Goal: Task Accomplishment & Management: Manage account settings

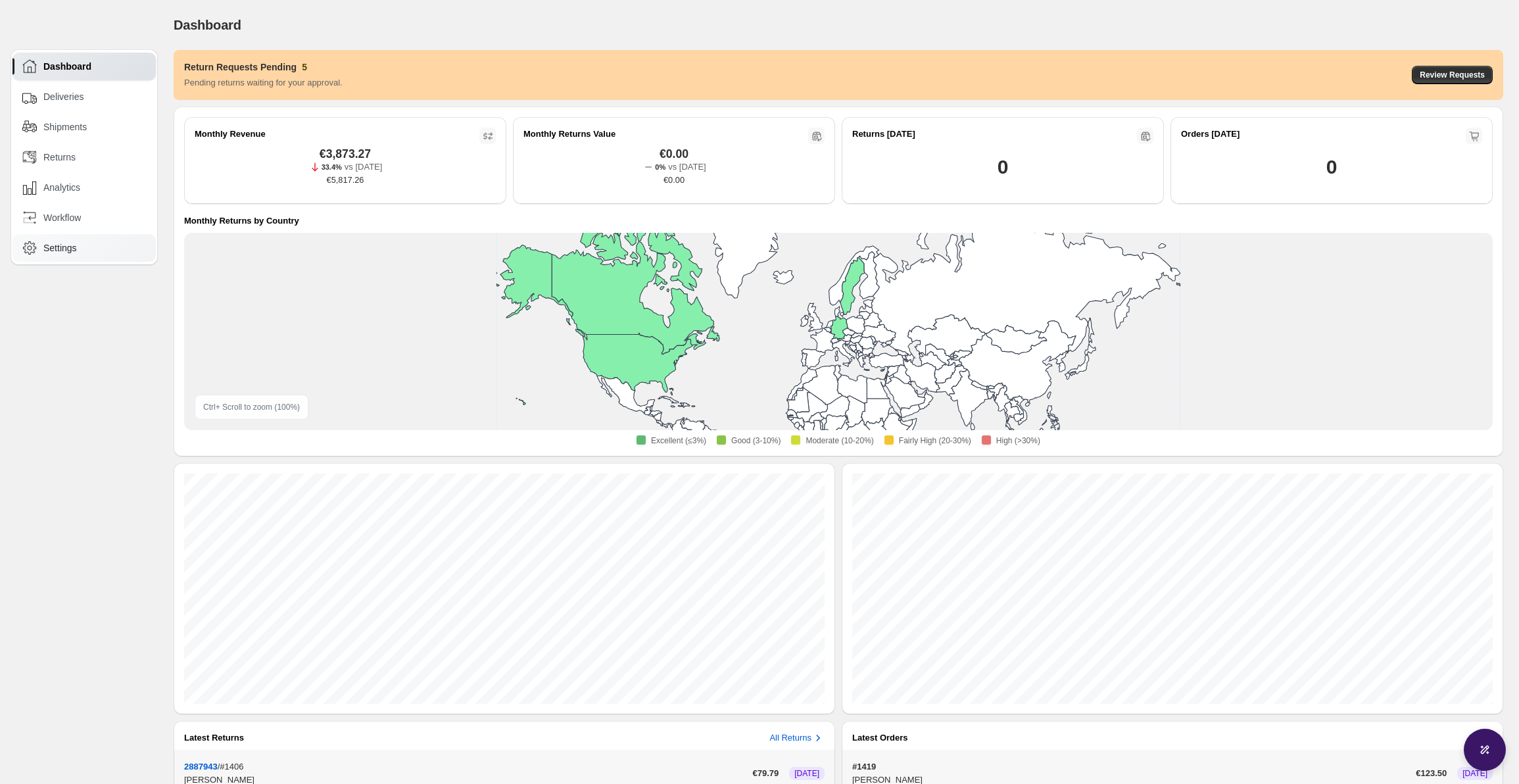
click at [95, 246] on div "Settings" at bounding box center [85, 248] width 125 height 15
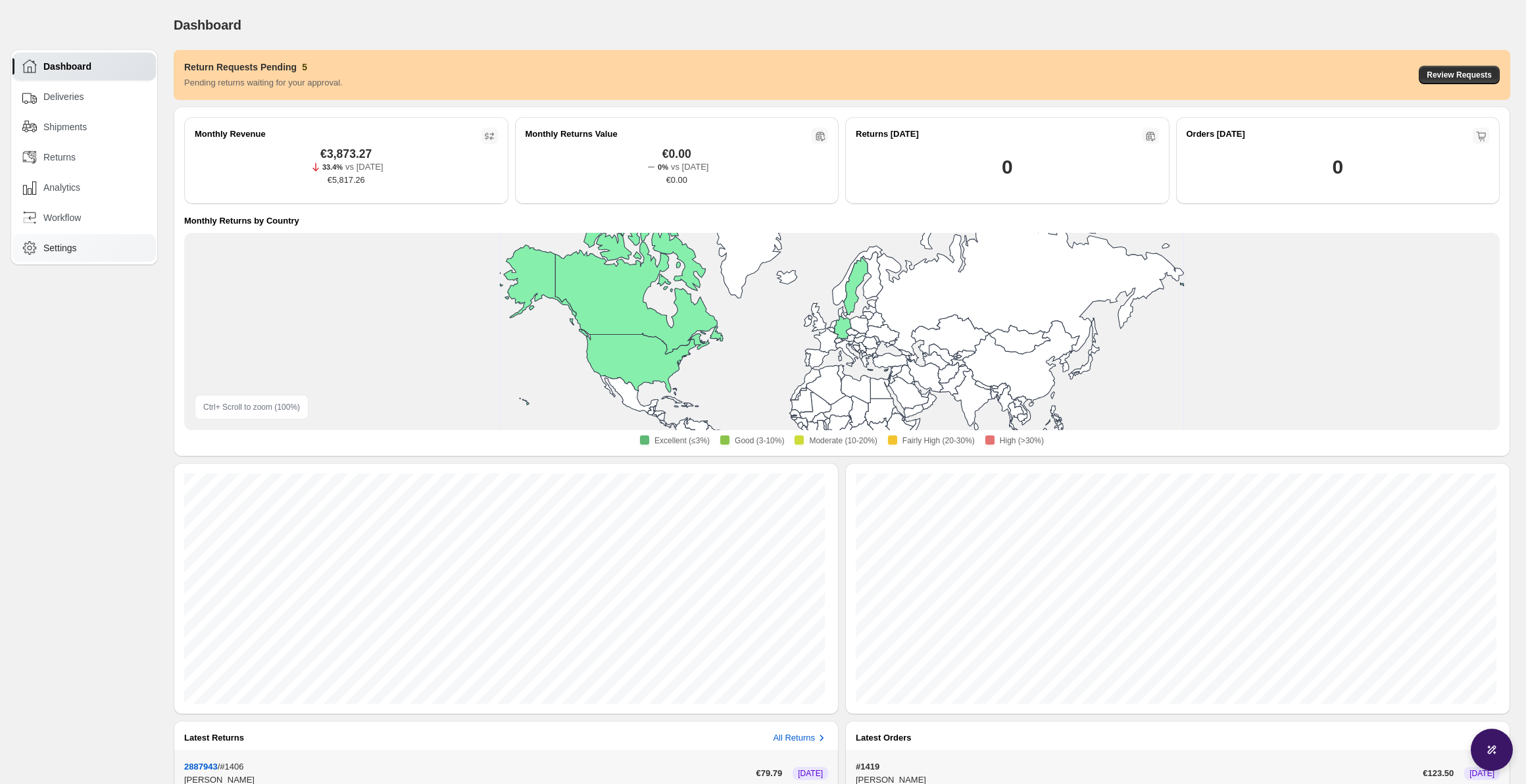
select select "********"
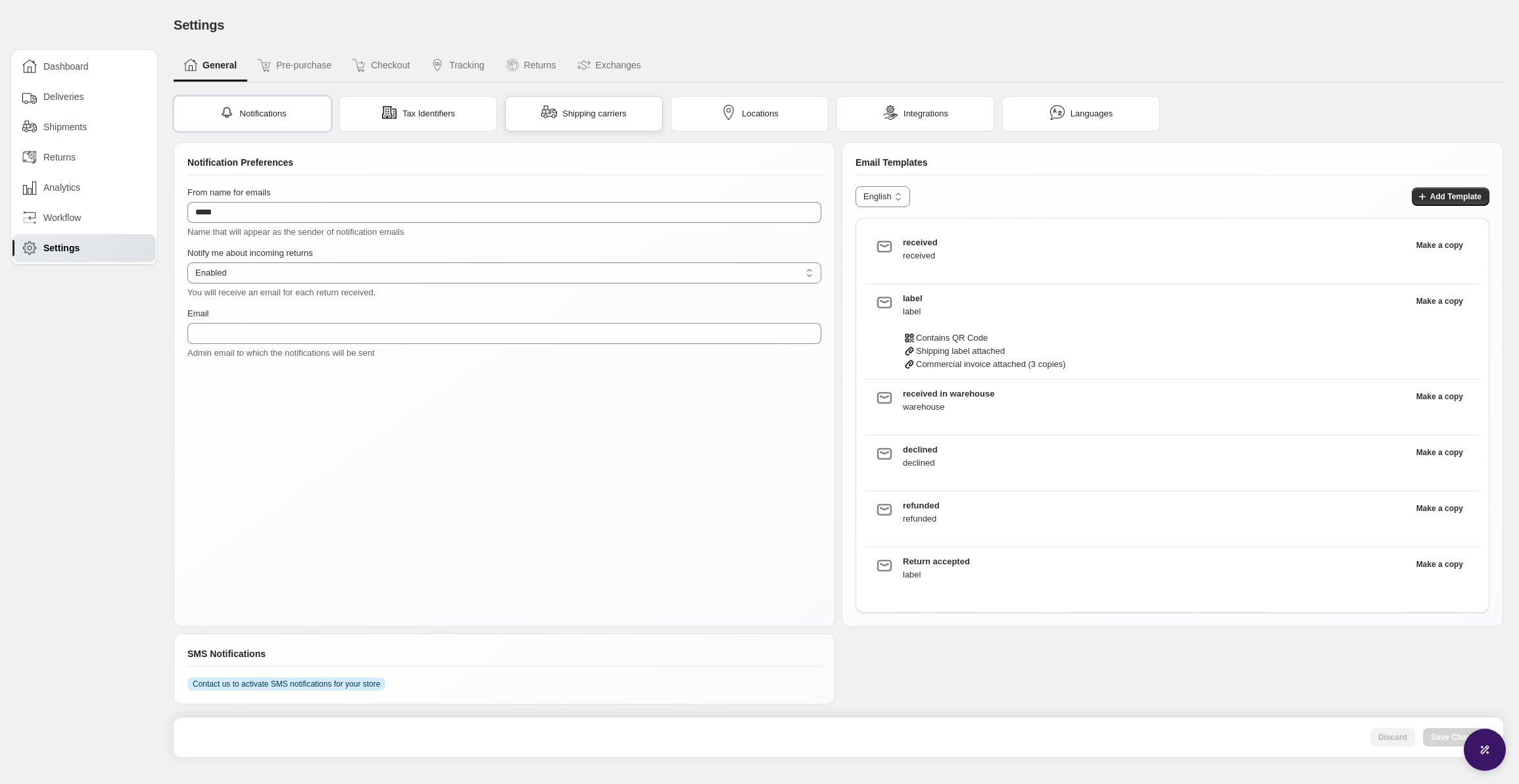
click at [592, 117] on span "Shipping carriers" at bounding box center [595, 114] width 64 height 14
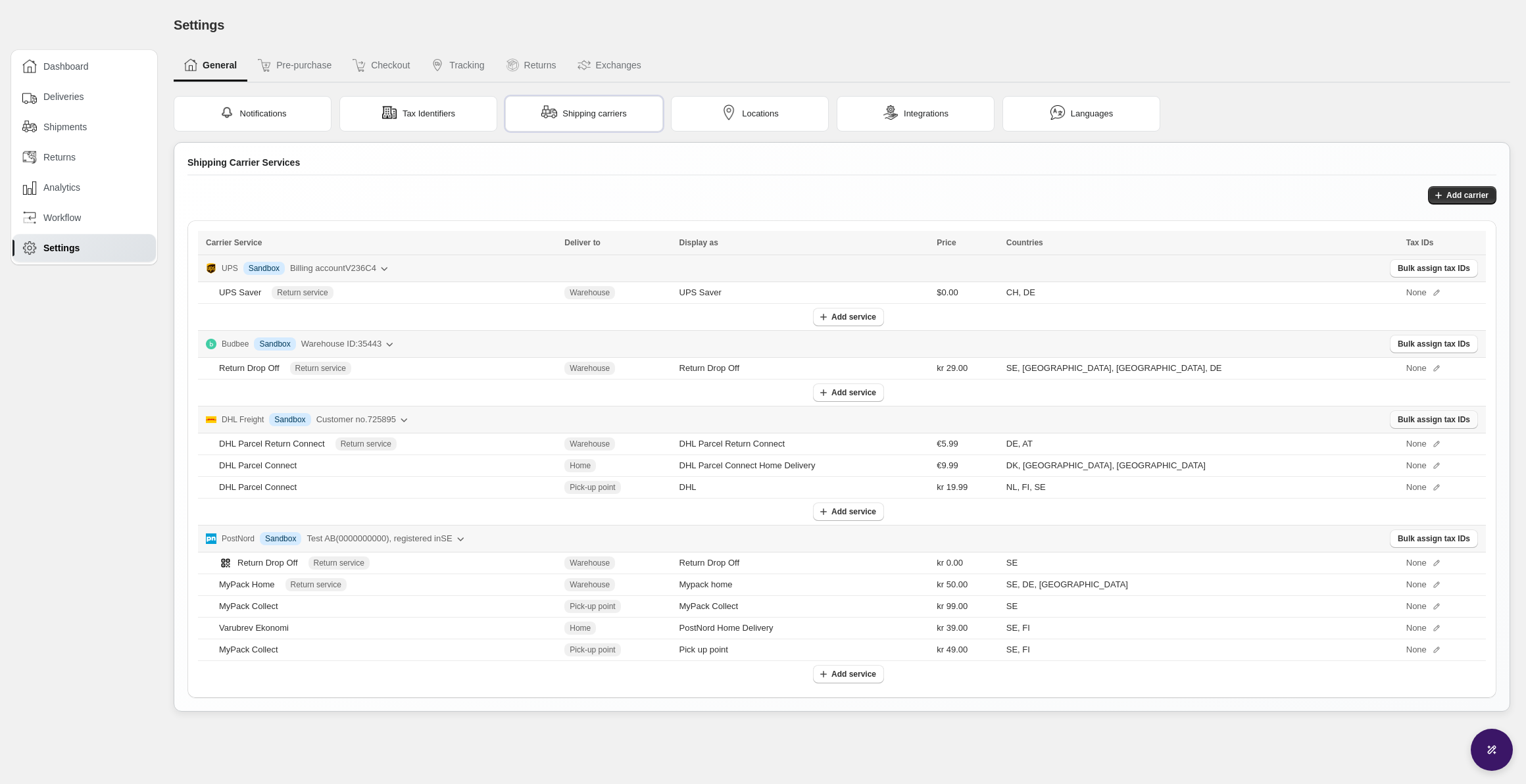
click at [1445, 417] on span "Bulk assign tax IDs" at bounding box center [1434, 419] width 72 height 11
click at [1417, 266] on span "Bulk assign tax IDs" at bounding box center [1434, 268] width 72 height 11
click at [1458, 194] on span "Add carrier" at bounding box center [1467, 195] width 42 height 11
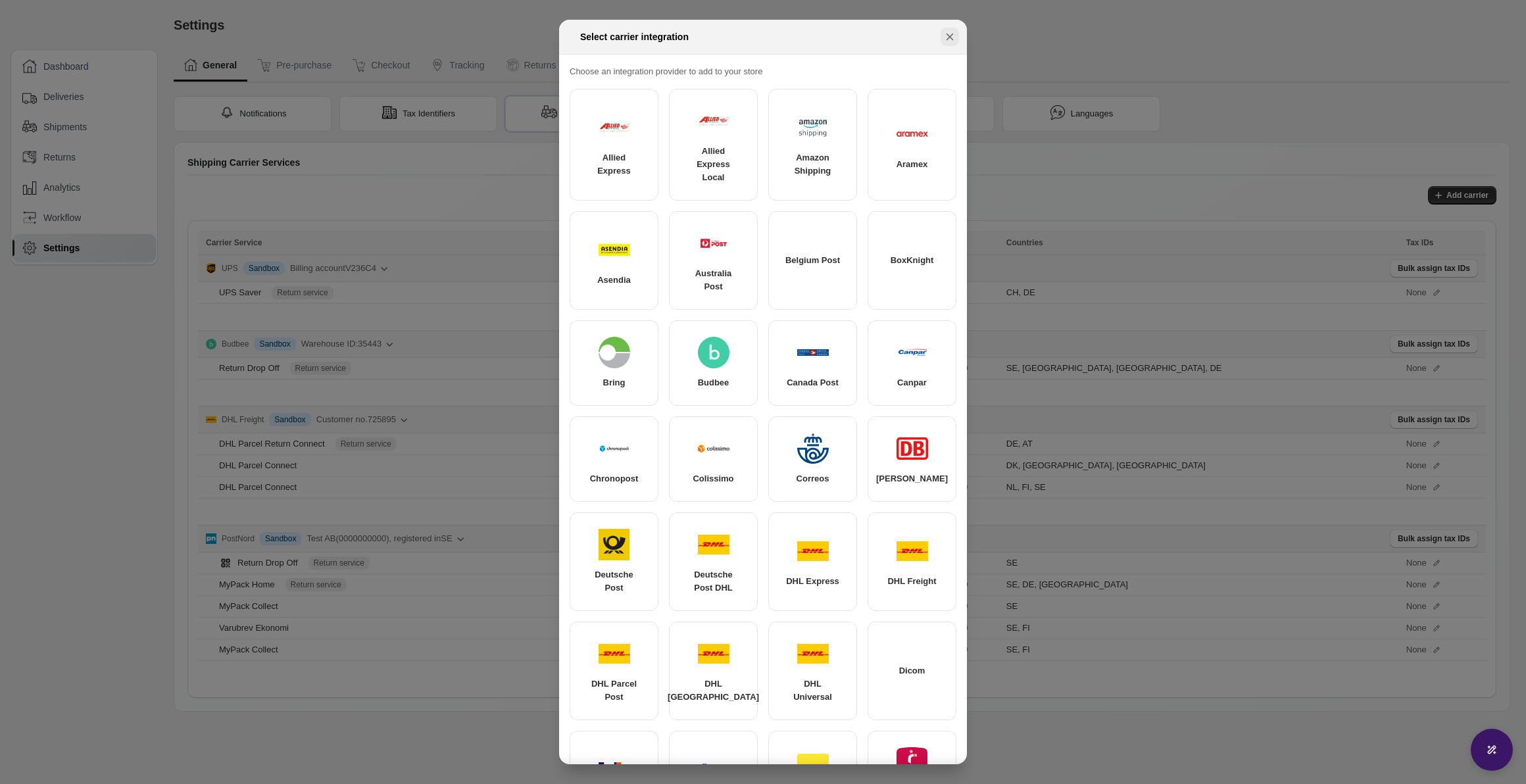
click at [954, 33] on icon "Close" at bounding box center [950, 37] width 14 height 14
